Goal: Task Accomplishment & Management: Use online tool/utility

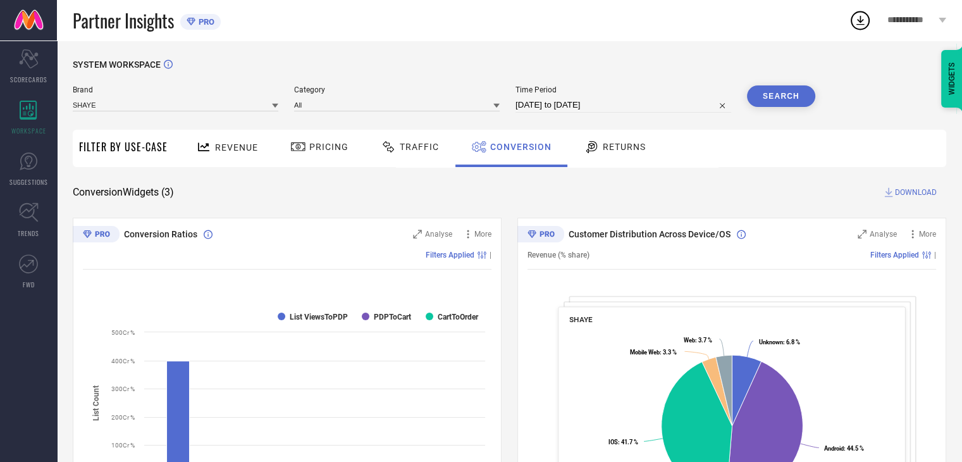
select select "8"
select select "2025"
select select "9"
select select "2025"
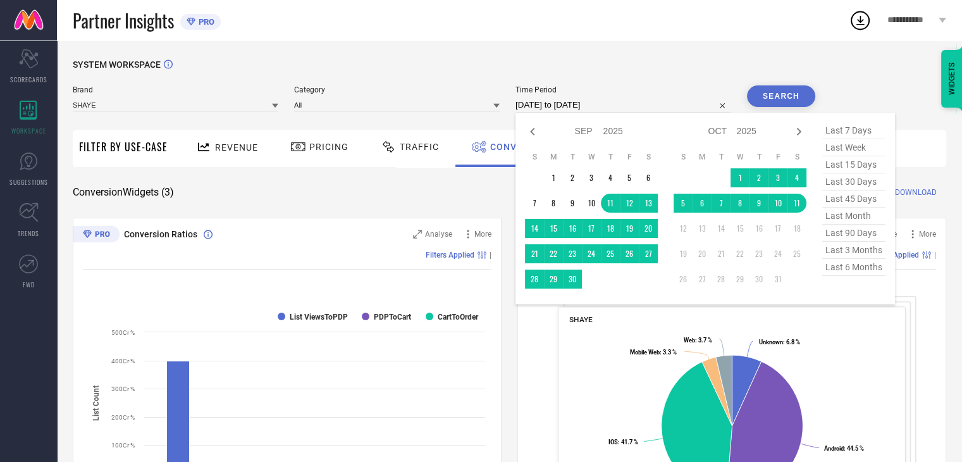
click at [625, 104] on input "[DATE] to [DATE]" at bounding box center [624, 104] width 216 height 15
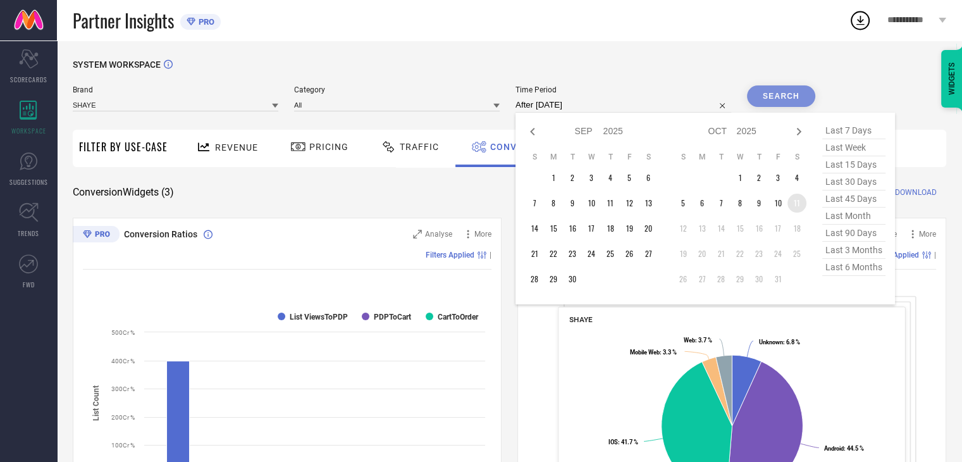
click at [801, 201] on td "11" at bounding box center [797, 203] width 19 height 19
type input "[DATE] to [DATE]"
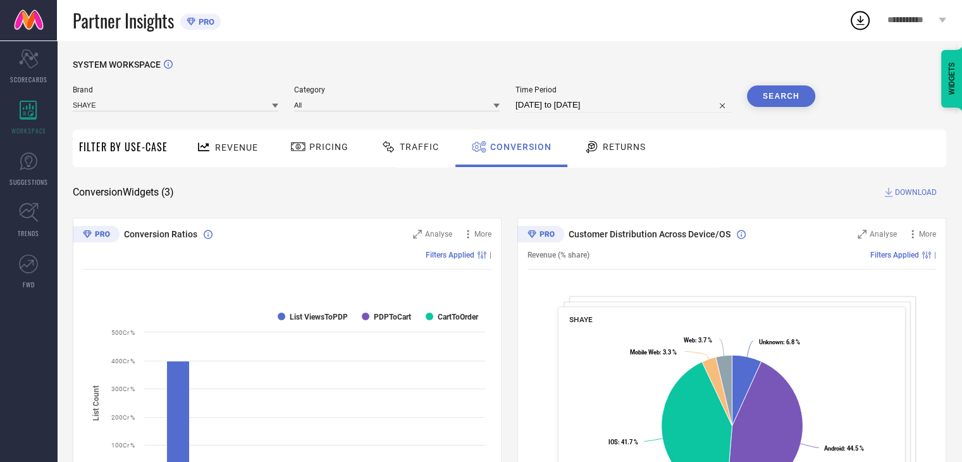
click at [793, 94] on button "Search" at bounding box center [781, 96] width 68 height 22
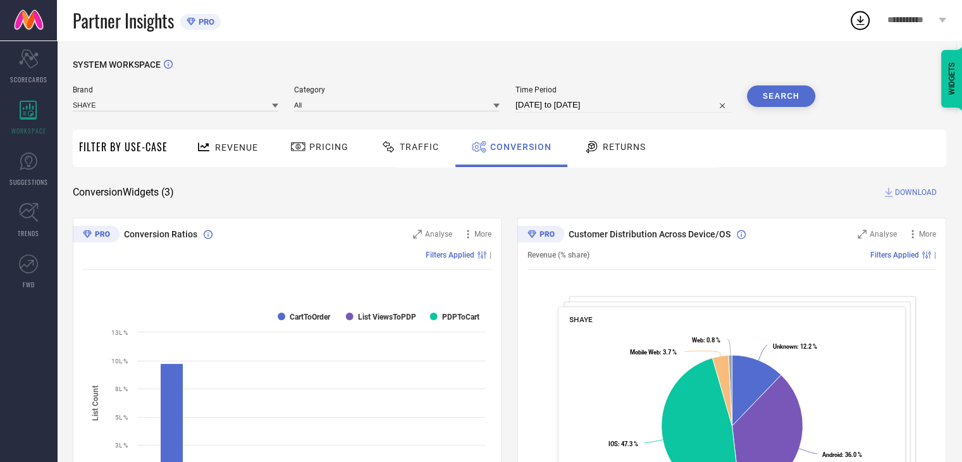
click at [905, 189] on span "DOWNLOAD" at bounding box center [916, 192] width 42 height 13
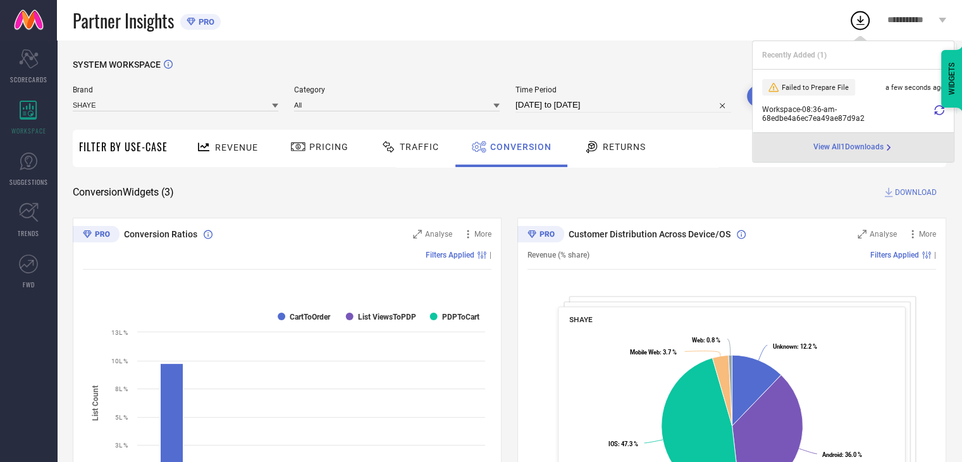
click at [936, 109] on icon at bounding box center [939, 110] width 10 height 10
